Goal: Task Accomplishment & Management: Manage account settings

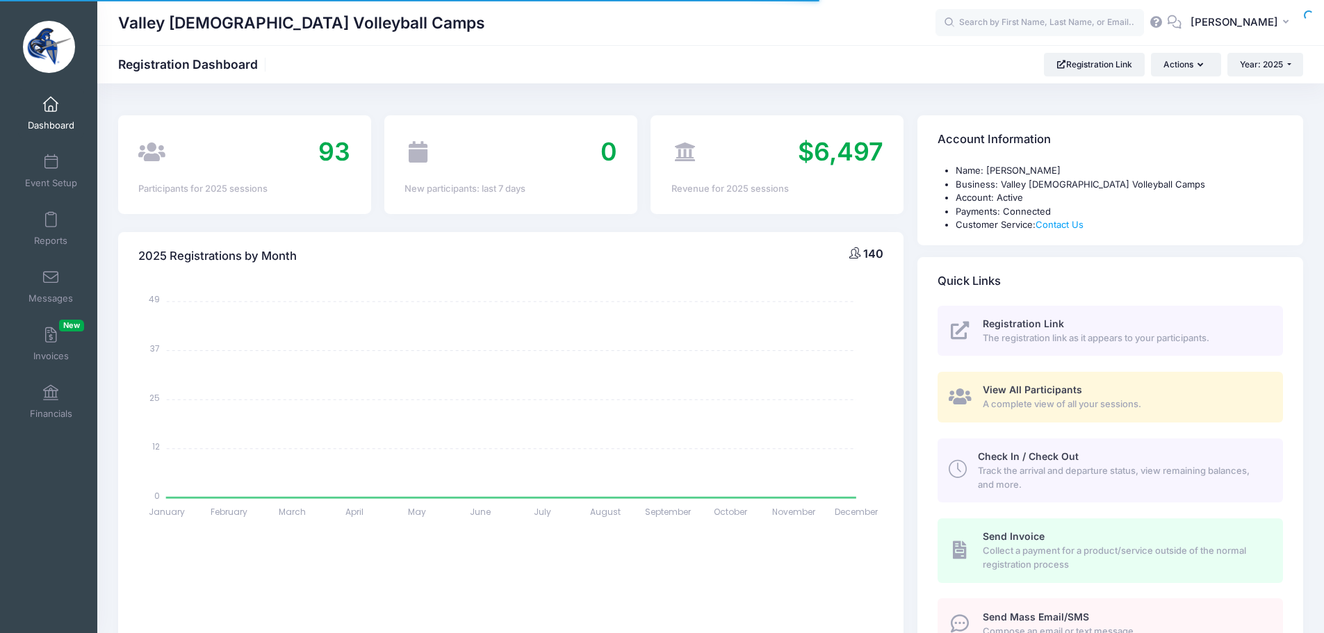
select select
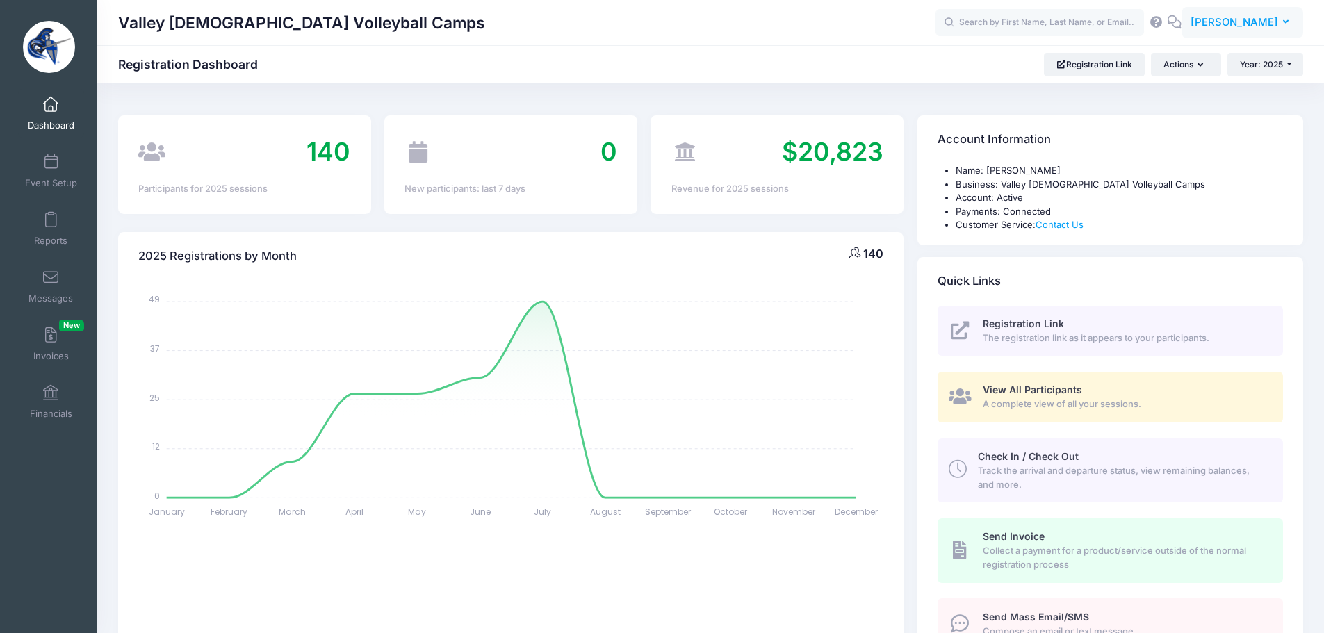
click at [1240, 14] on button "TT [PERSON_NAME]" at bounding box center [1242, 23] width 122 height 32
click at [1203, 88] on link "My Events" at bounding box center [1207, 87] width 169 height 26
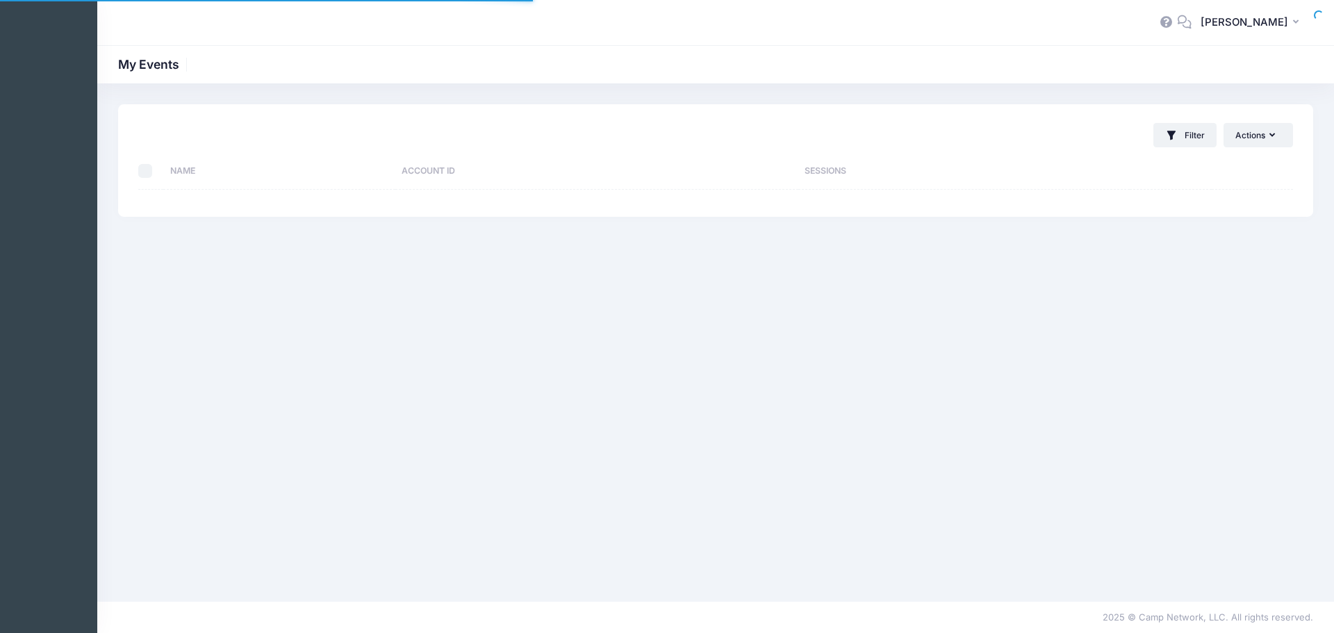
select select "10"
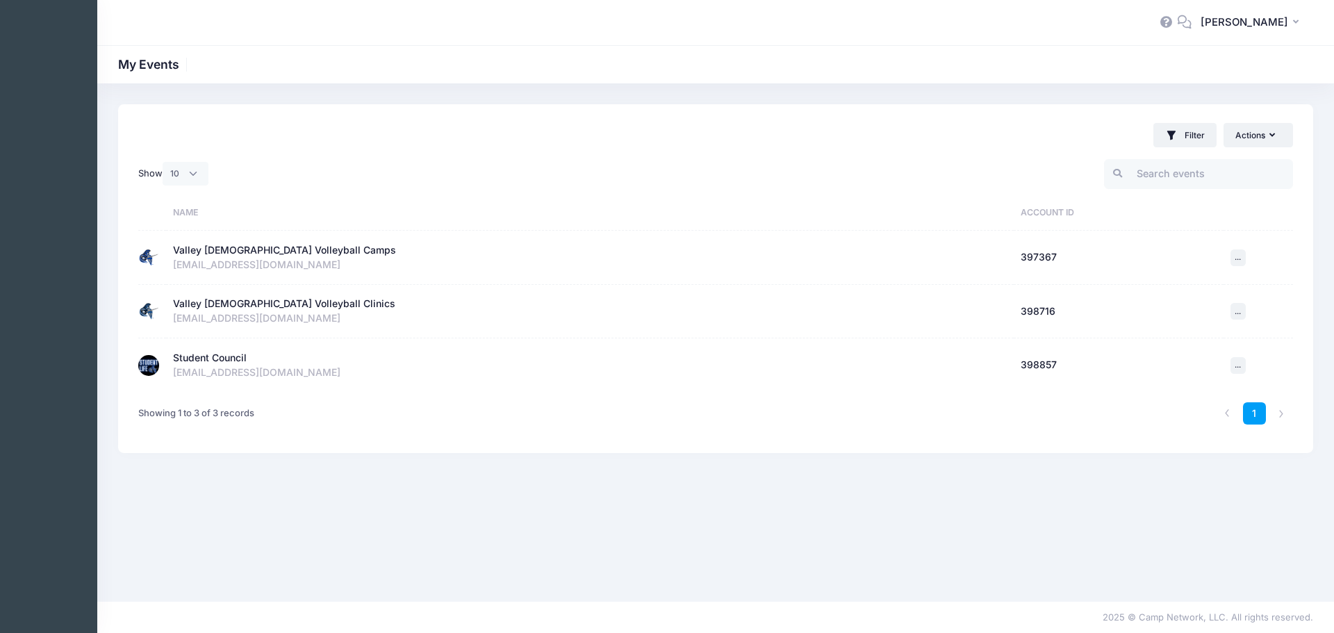
click at [239, 359] on div "Student Council" at bounding box center [210, 358] width 74 height 15
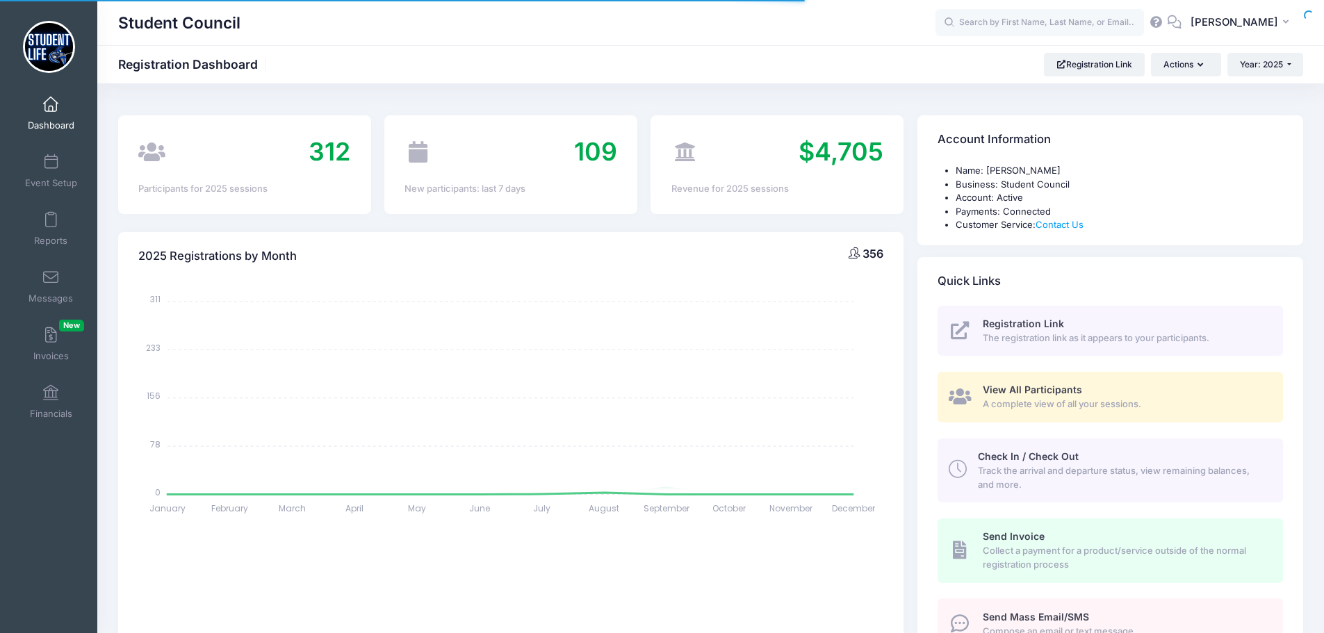
select select
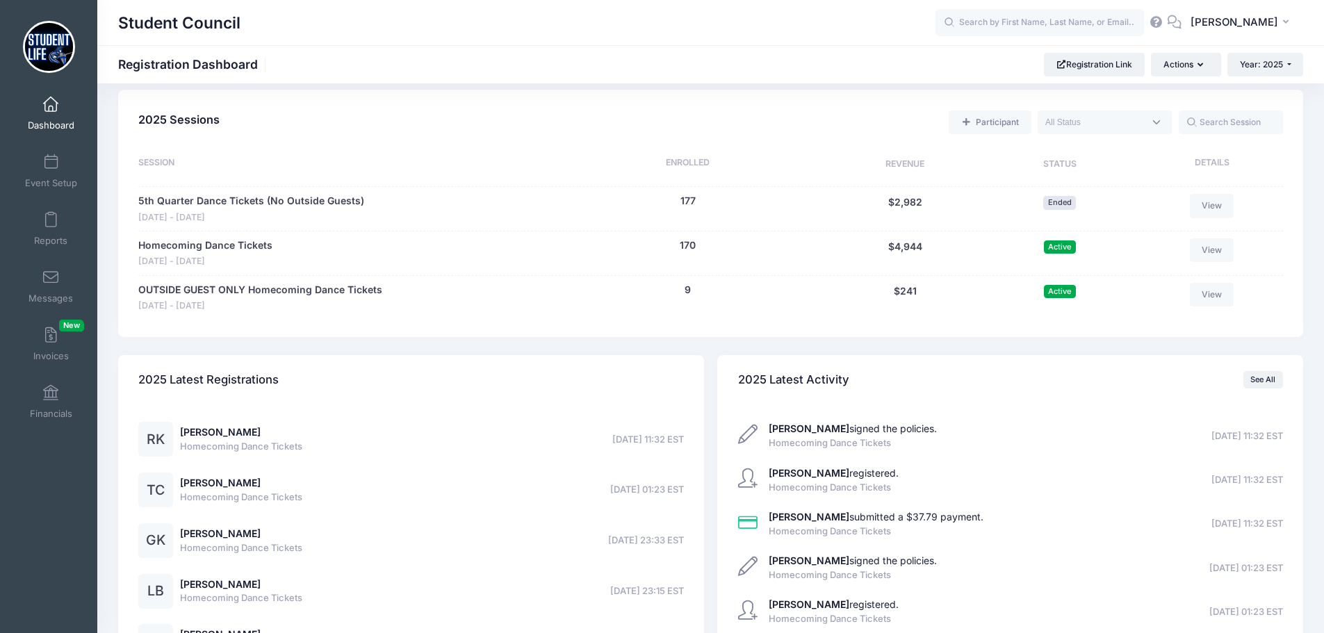
scroll to position [417, 0]
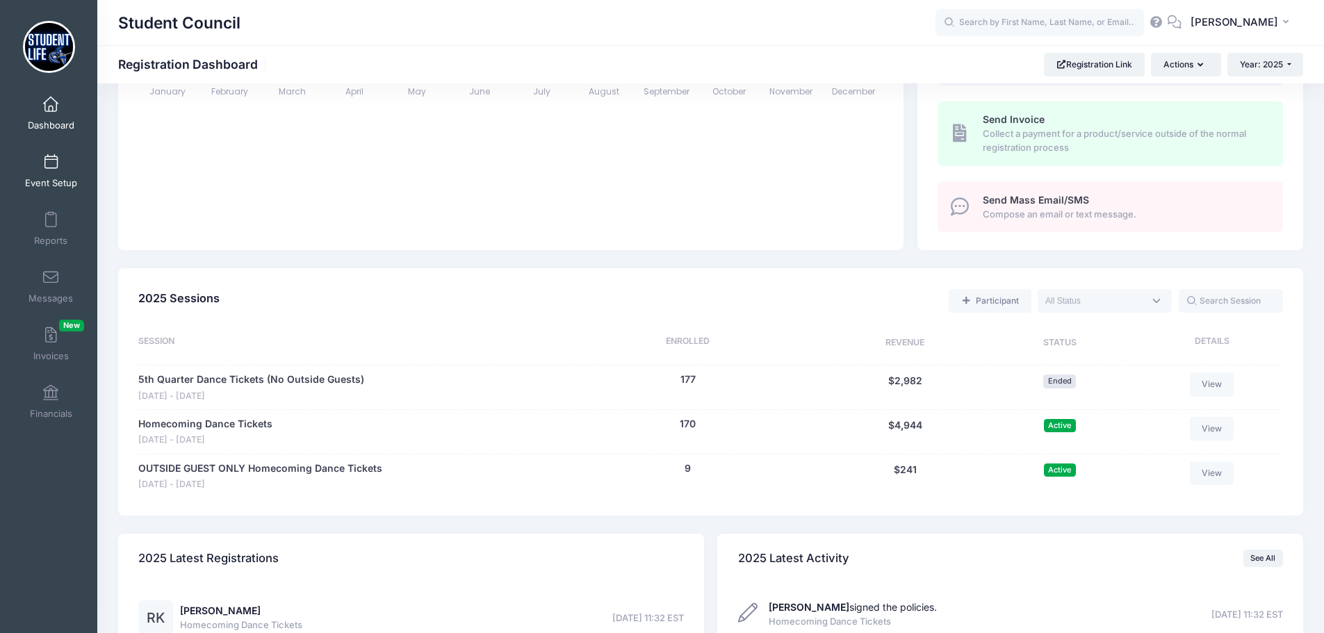
click at [53, 170] on link "Event Setup" at bounding box center [51, 171] width 66 height 49
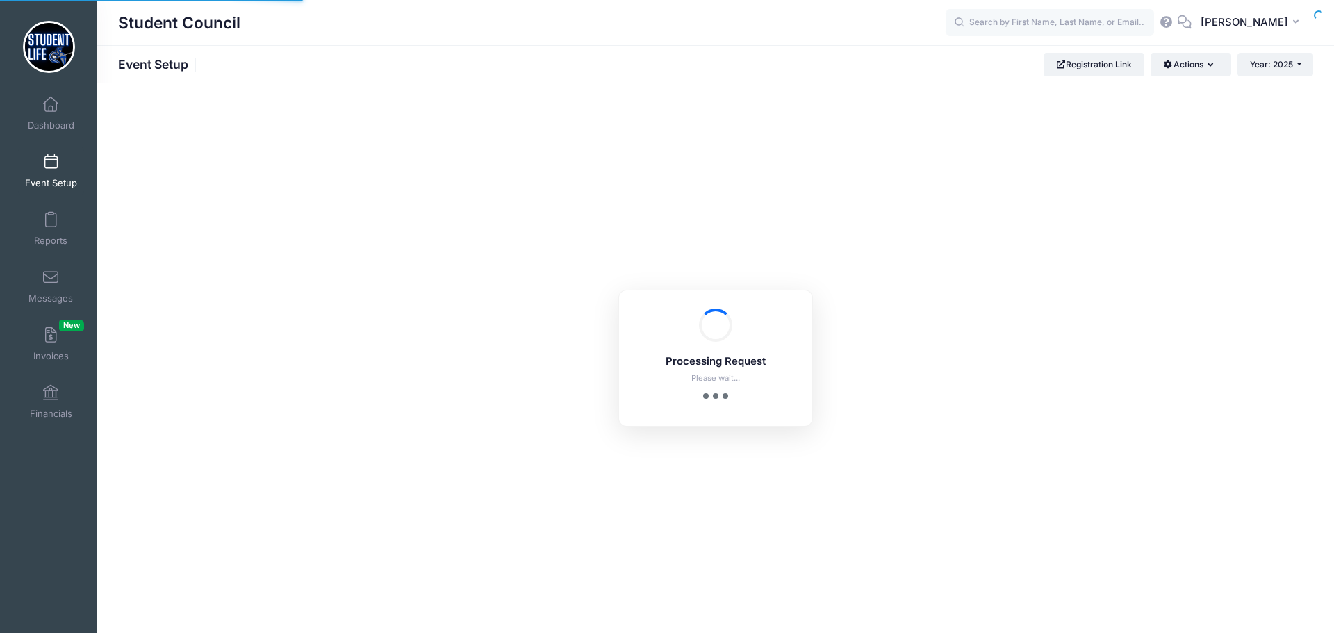
click at [51, 111] on span at bounding box center [51, 104] width 0 height 15
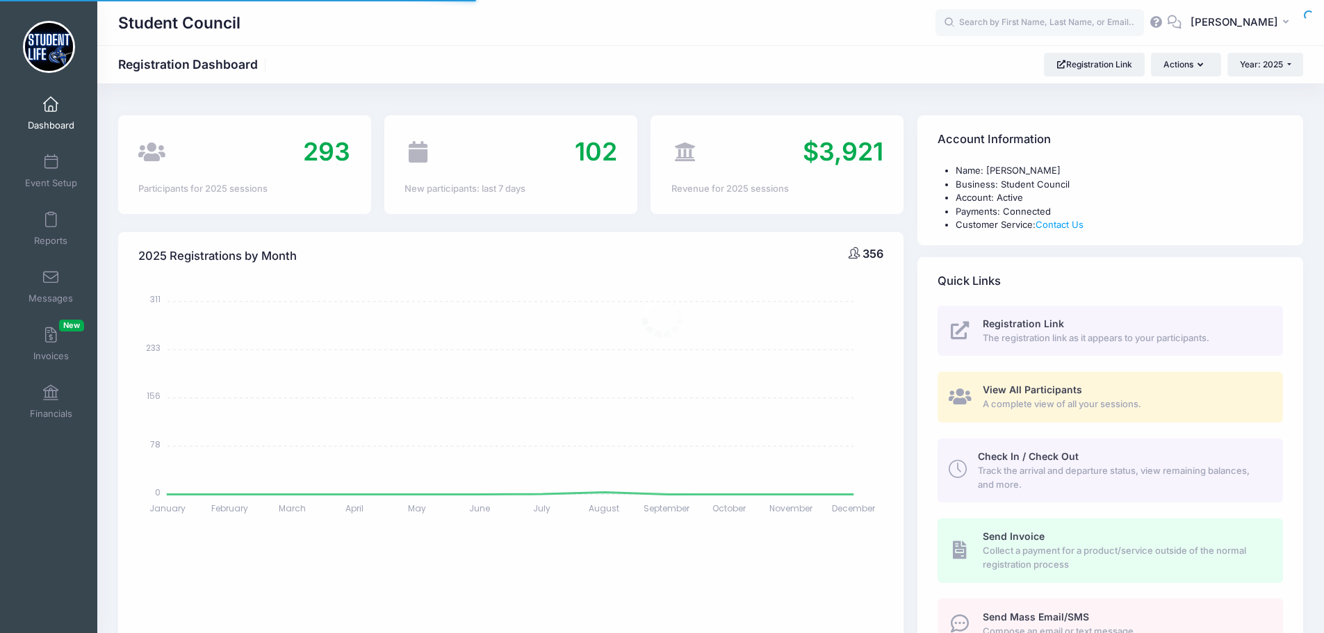
select select
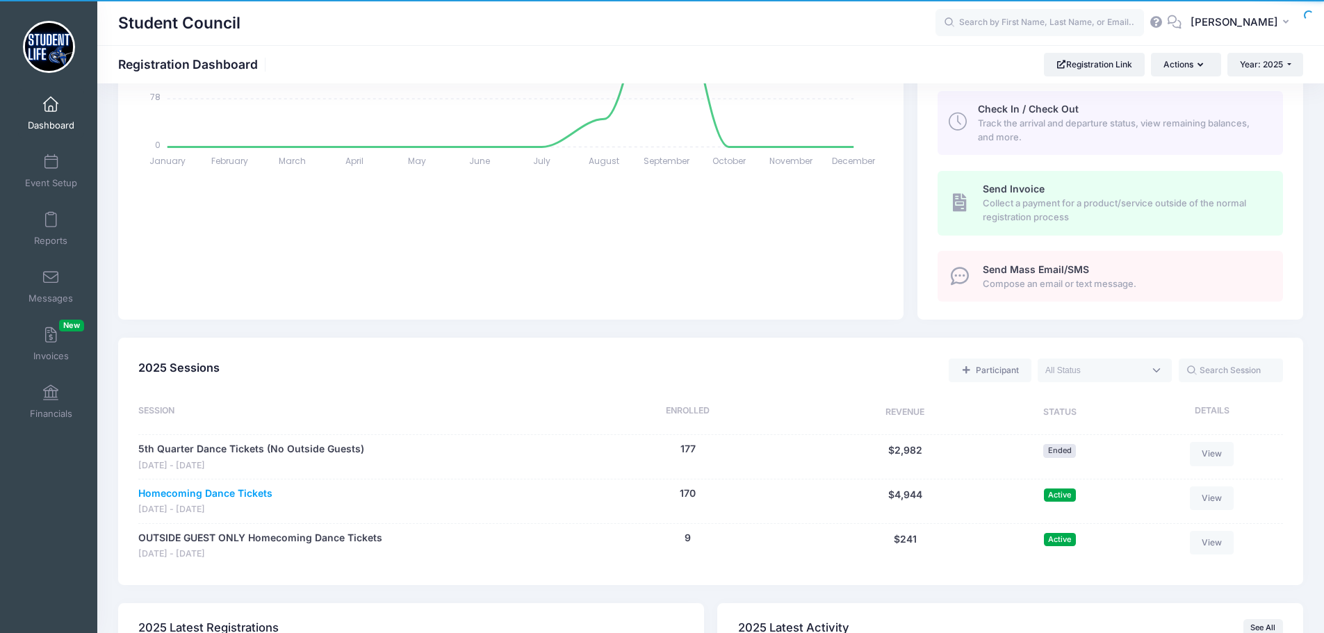
click at [200, 493] on link "Homecoming Dance Tickets" at bounding box center [205, 493] width 134 height 15
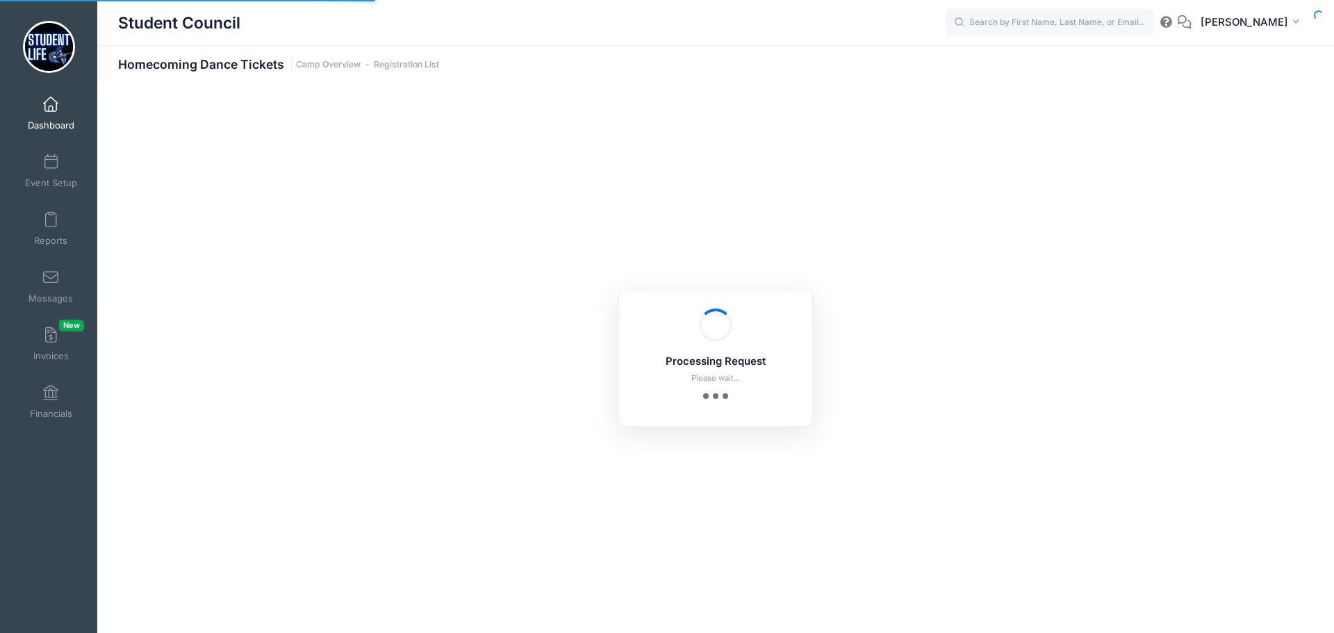
select select "10"
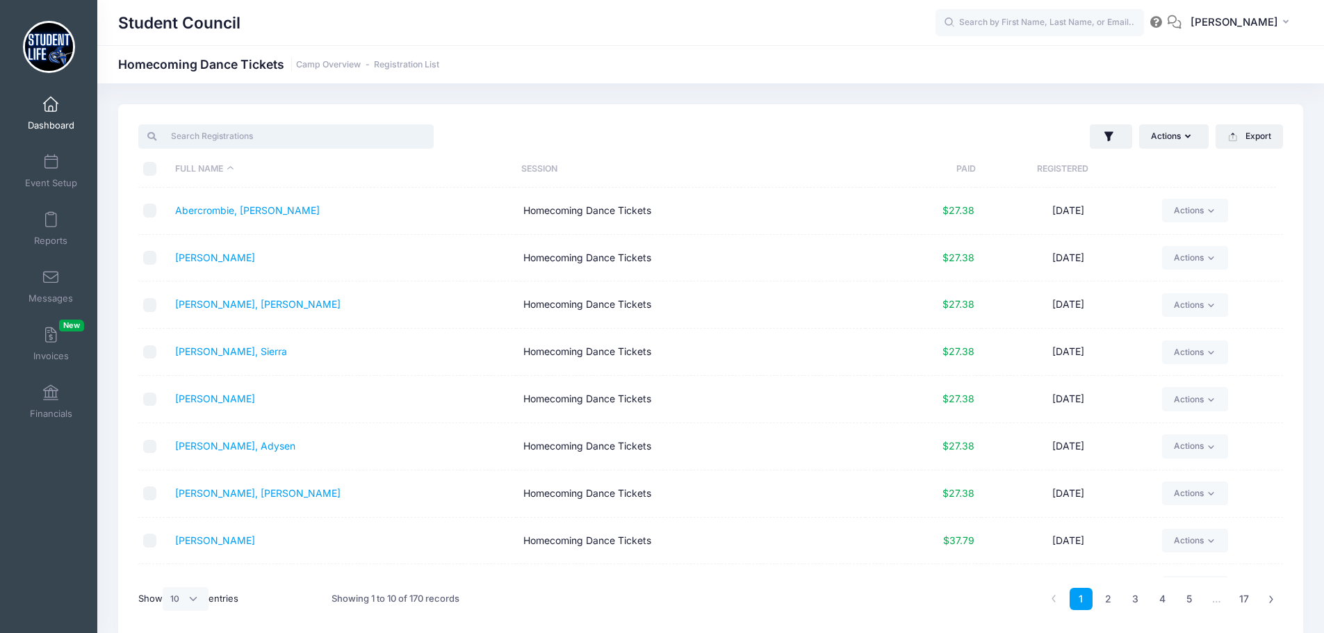
click at [231, 138] on input "search" at bounding box center [285, 136] width 295 height 24
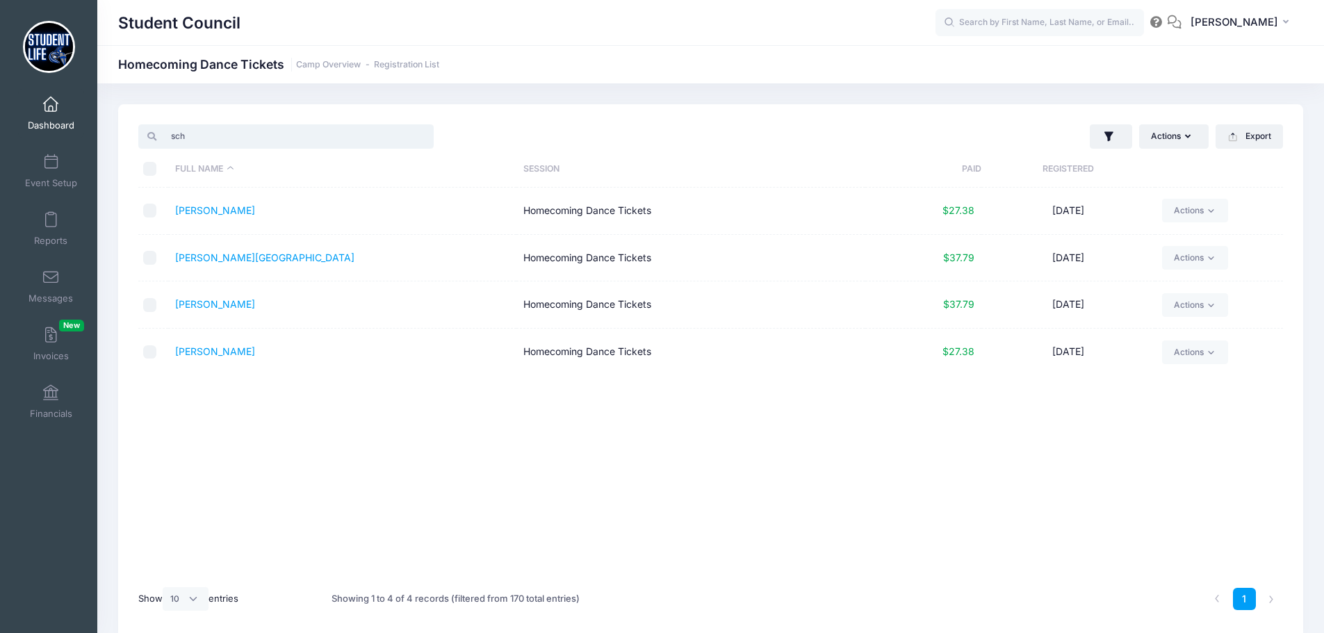
type input "schu"
click at [426, 139] on input "schu" at bounding box center [285, 136] width 295 height 24
click at [420, 135] on input "schu" at bounding box center [285, 136] width 295 height 24
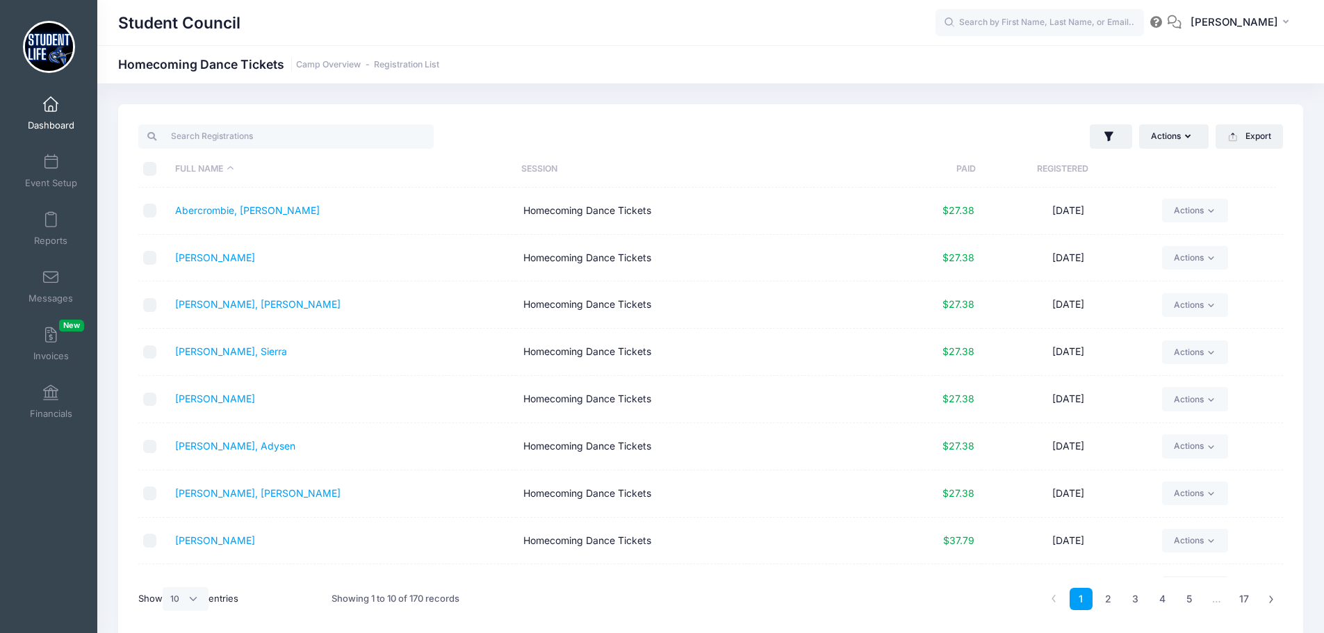
click at [51, 105] on span at bounding box center [51, 104] width 0 height 15
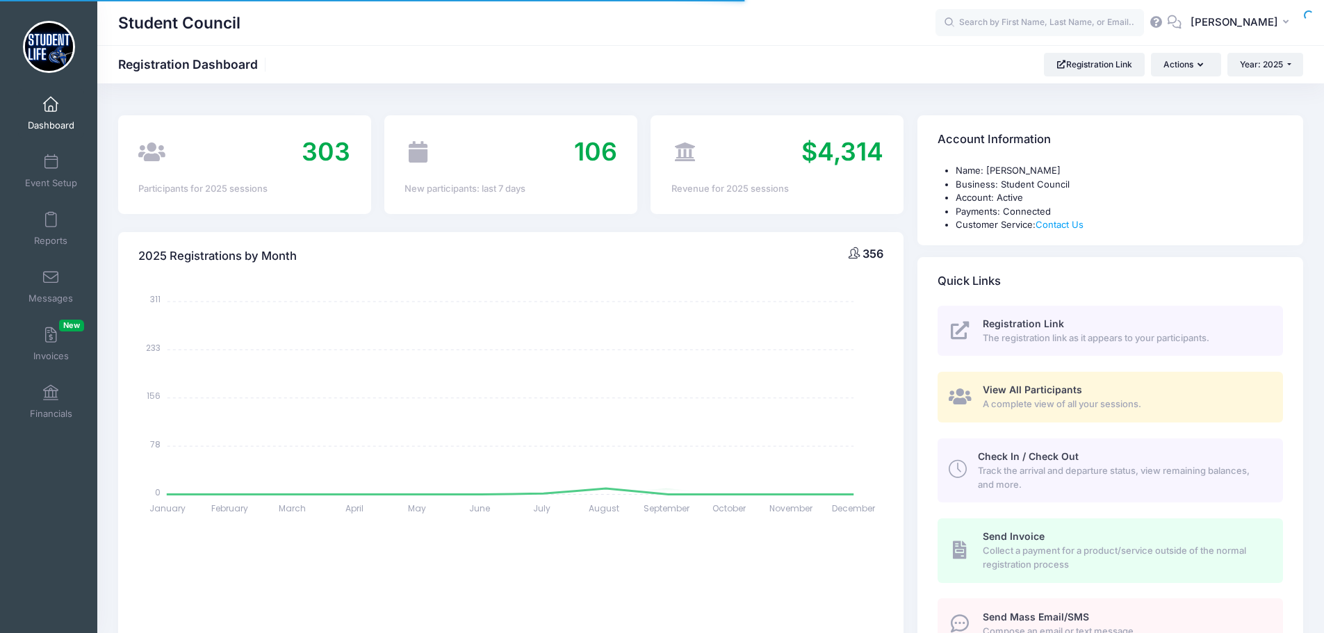
select select
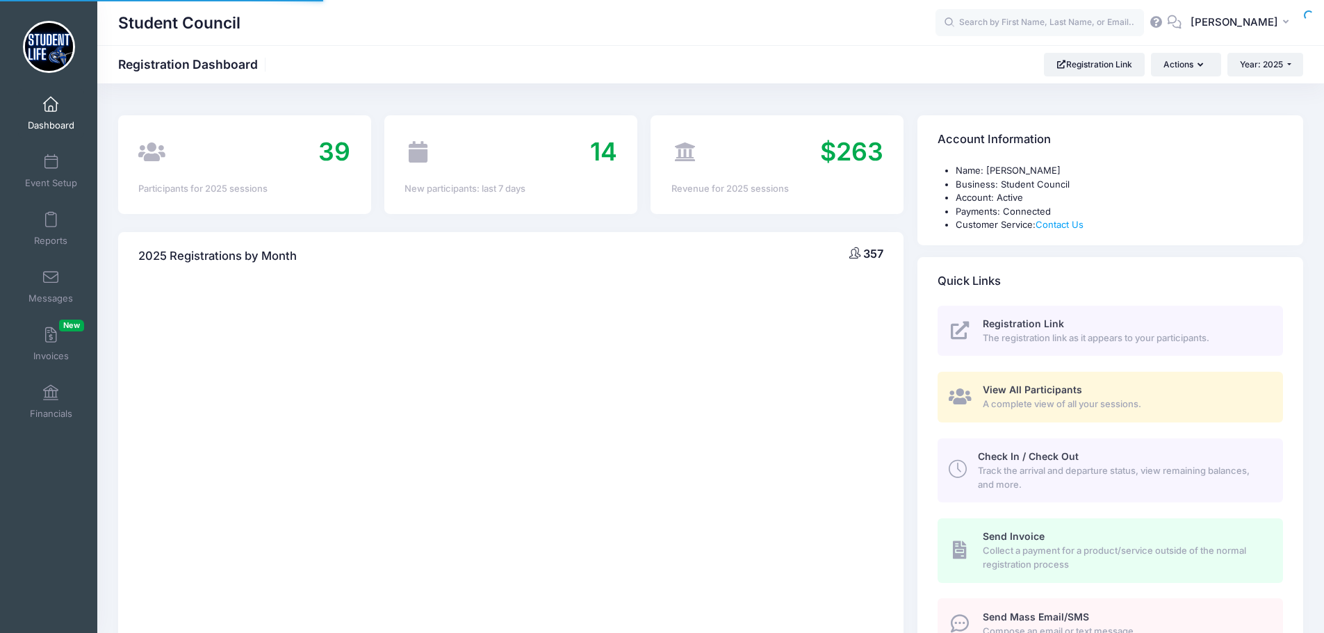
select select
